Goal: Task Accomplishment & Management: Manage account settings

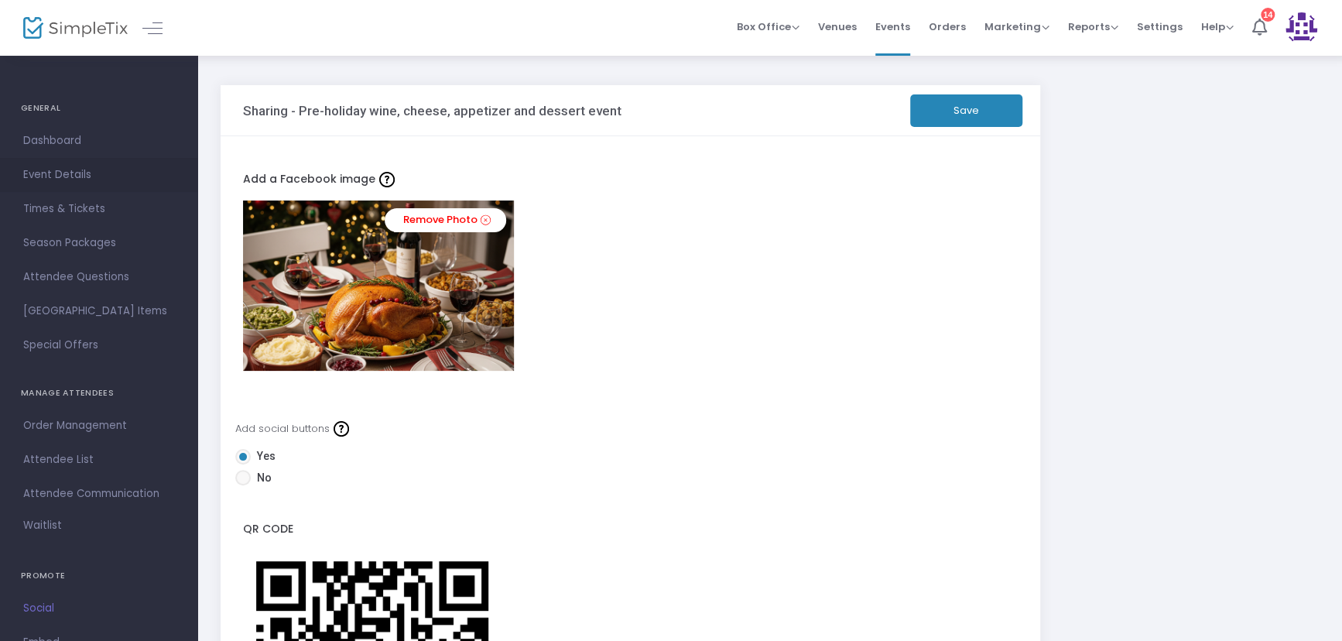
click at [53, 171] on span "Event Details" at bounding box center [98, 175] width 151 height 20
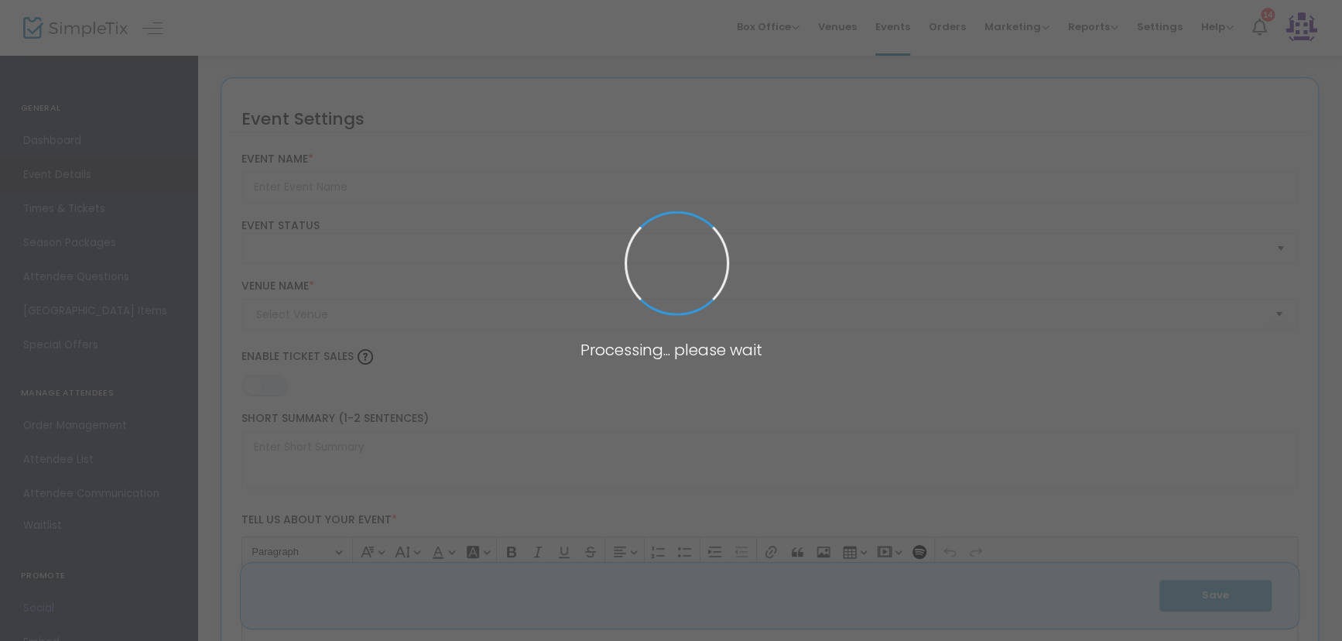
type input "Pre-holiday wine, cheese, appetizer and dessert event"
type textarea "Save the date for our pre-holiday wine, cheese, appetizer and dessert pairing e…"
type input "5.5000 %"
type input "Buy Tickets"
type input "Brambleberry Winery"
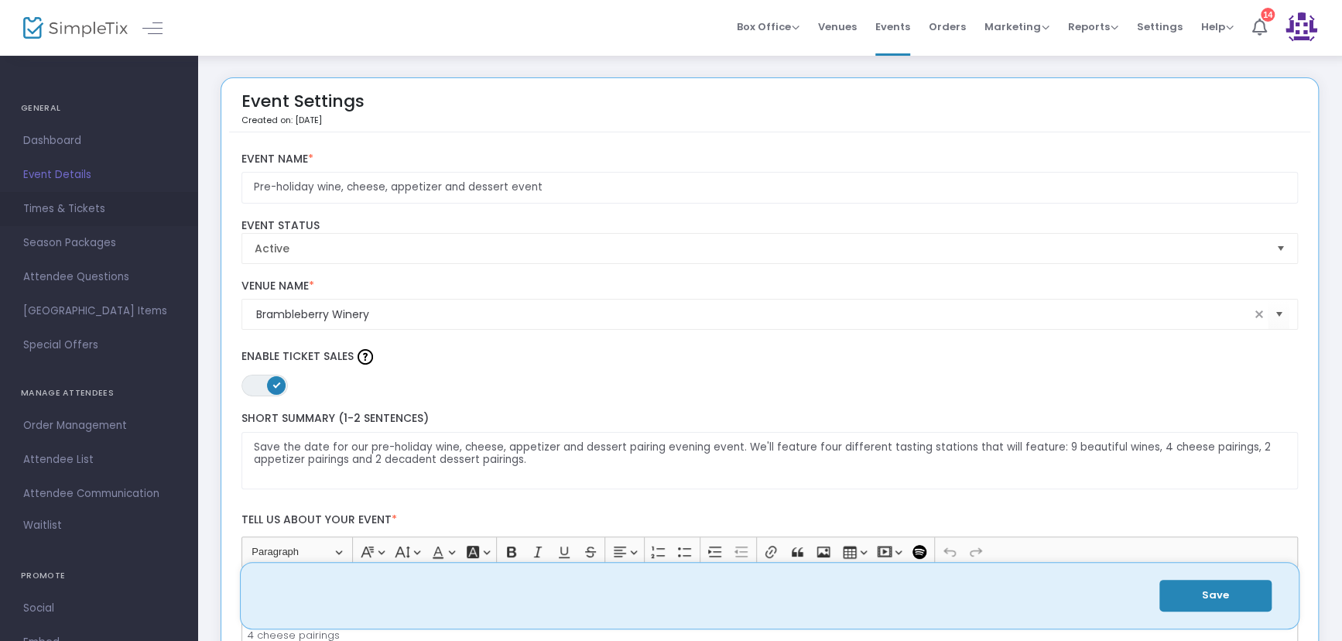
click at [61, 210] on span "Times & Tickets" at bounding box center [98, 209] width 151 height 20
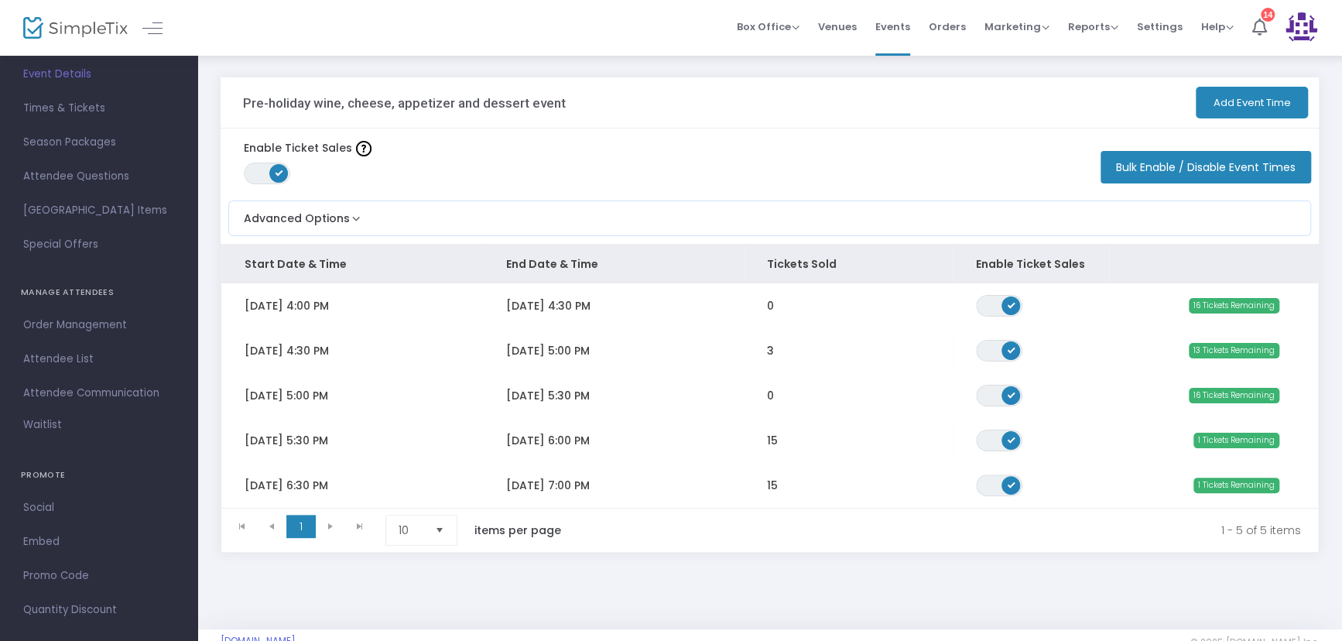
scroll to position [119, 0]
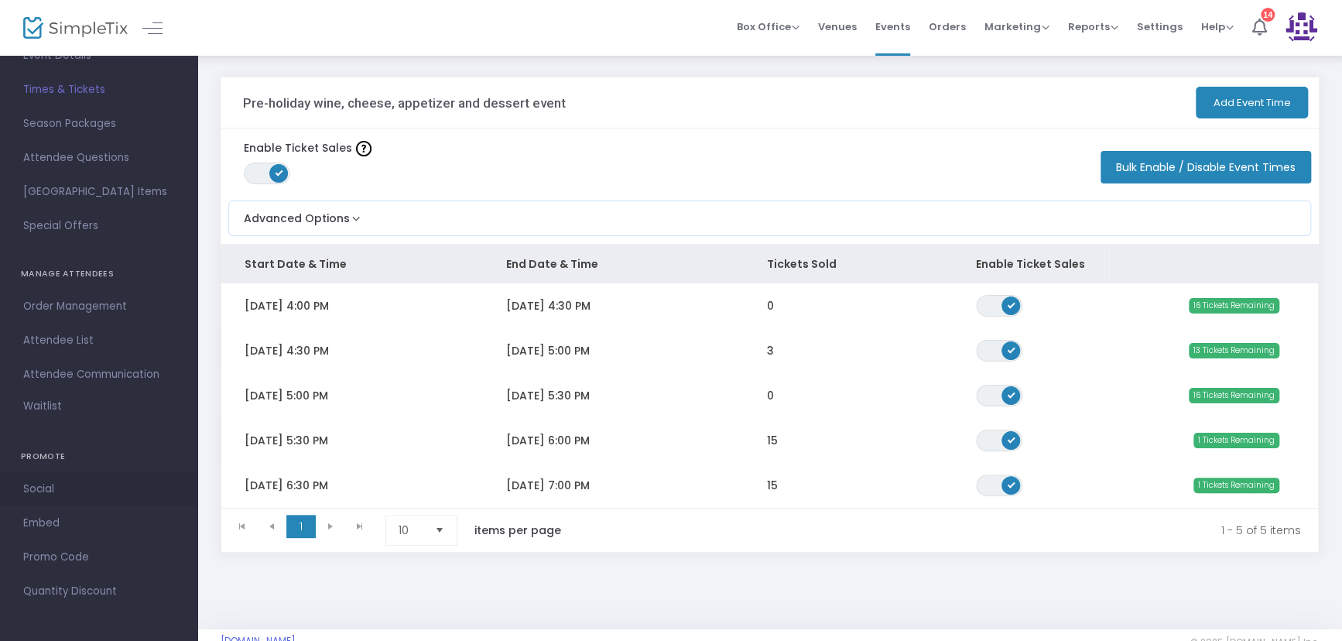
click at [39, 491] on span "Social" at bounding box center [98, 489] width 151 height 20
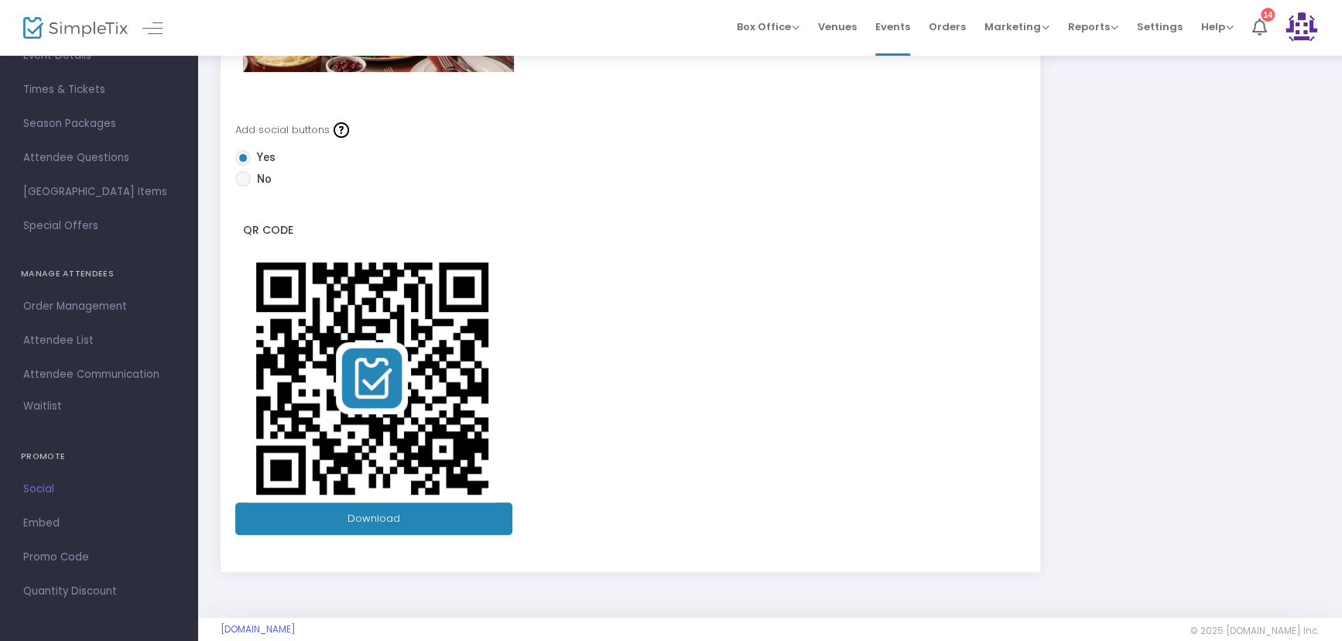
scroll to position [321, 0]
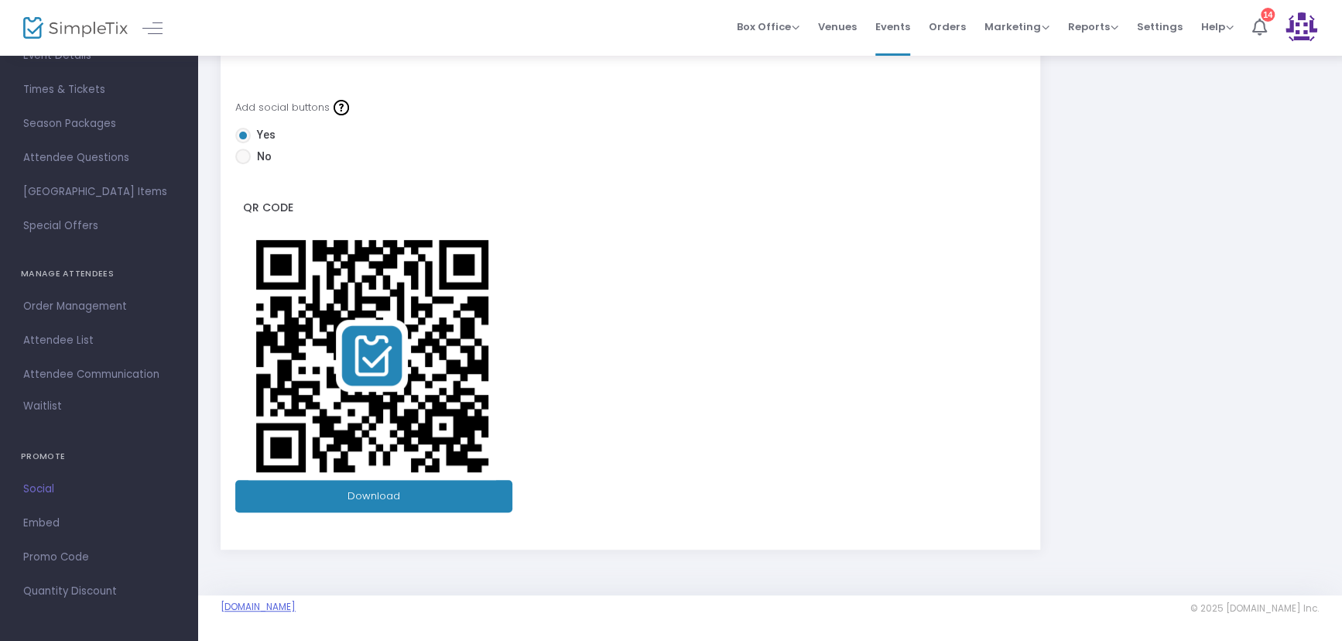
click at [296, 604] on link "[DOMAIN_NAME]" at bounding box center [257, 606] width 75 height 12
